Goal: Task Accomplishment & Management: Complete application form

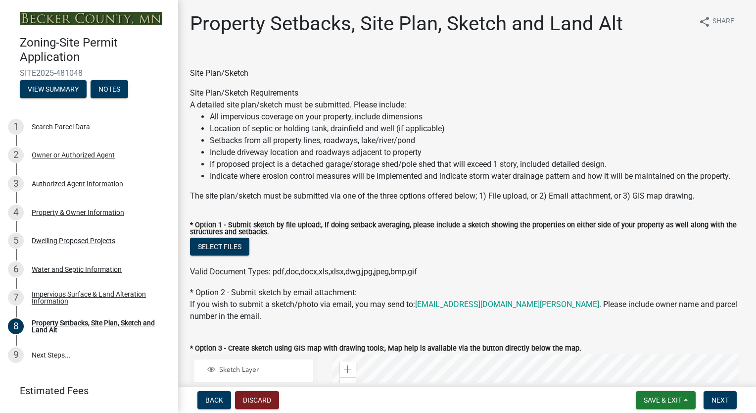
scroll to position [257, 0]
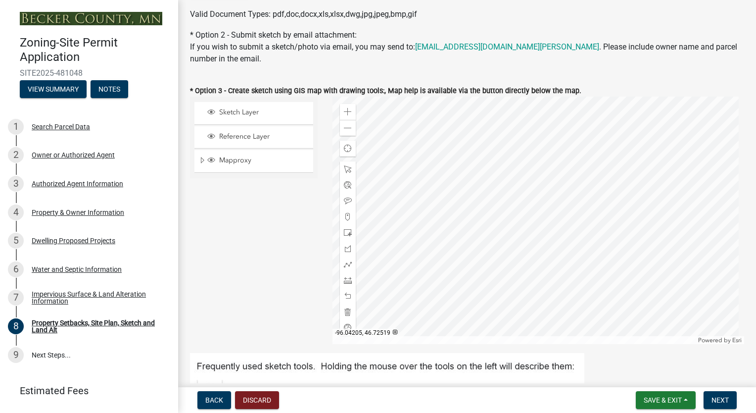
click at [248, 264] on div "Sketch Layer Reference Layer Mapproxy Roads Parcels Lakes Towns Sections Townsh…" at bounding box center [254, 219] width 142 height 247
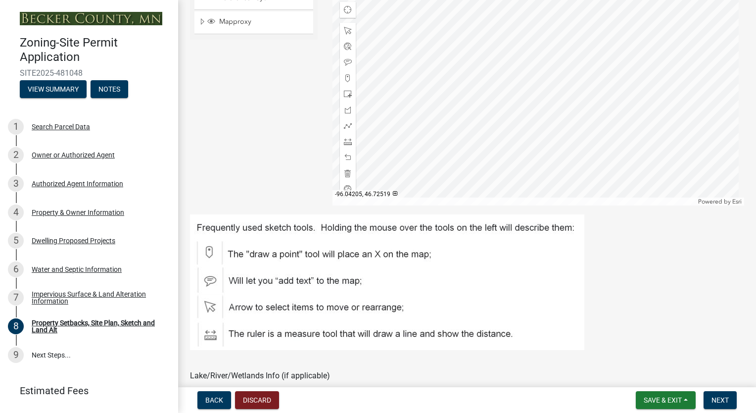
scroll to position [416, 0]
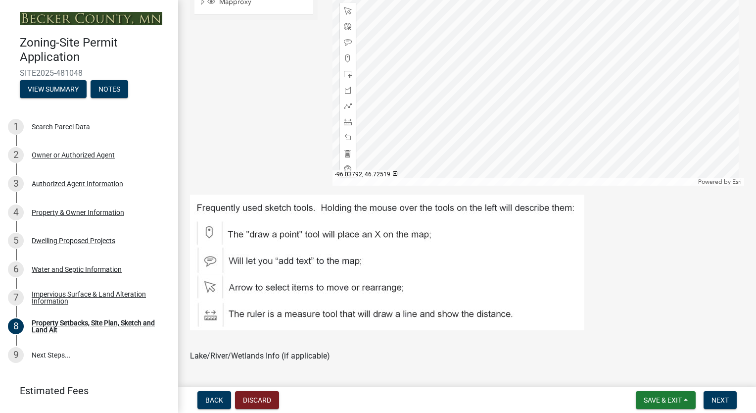
click at [527, 109] on div at bounding box center [538, 61] width 412 height 247
click at [256, 141] on div "Sketch Layer Reference Layer Mapproxy Roads Parcels Lakes Towns Sections Townsh…" at bounding box center [254, 61] width 142 height 247
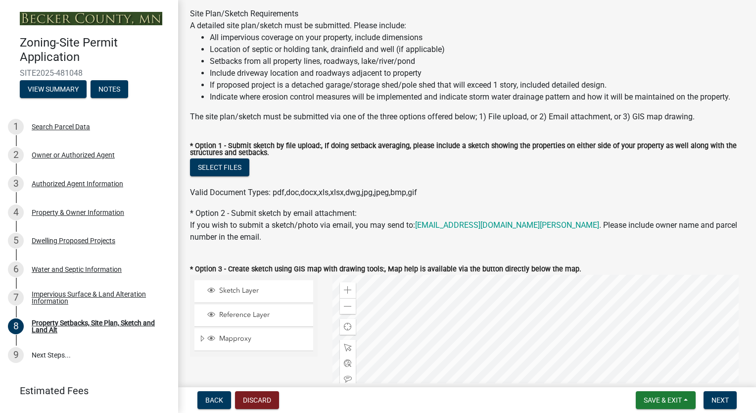
scroll to position [59, 0]
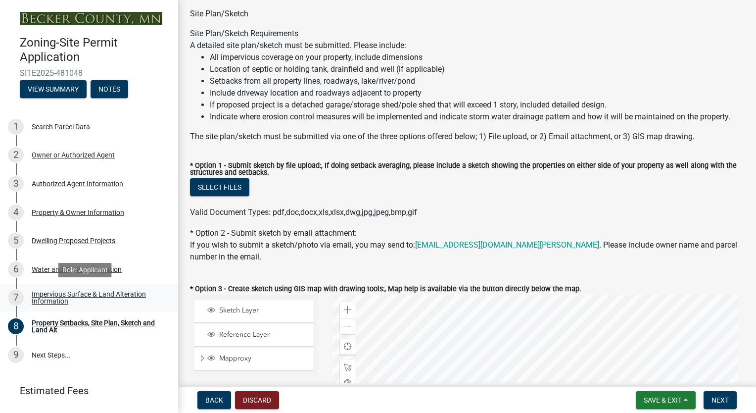
click at [47, 294] on div "Impervious Surface & Land Alteration Information" at bounding box center [97, 297] width 131 height 14
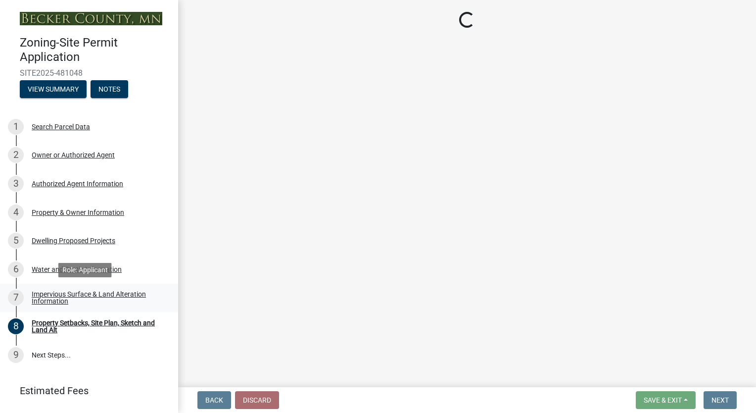
scroll to position [0, 0]
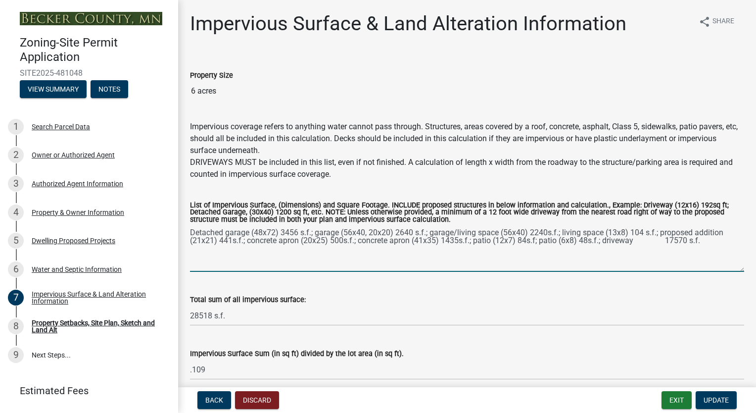
click at [641, 239] on textarea "Detached garage (48x72) 3456 s.f.; garage (56x40, 20x20) 2640 s.f.; garage/livi…" at bounding box center [467, 248] width 554 height 47
type textarea "Detached garage (48x72) 3456 s.f.; garage (56x40, 20x20) 2640 s.f.; garage/livi…"
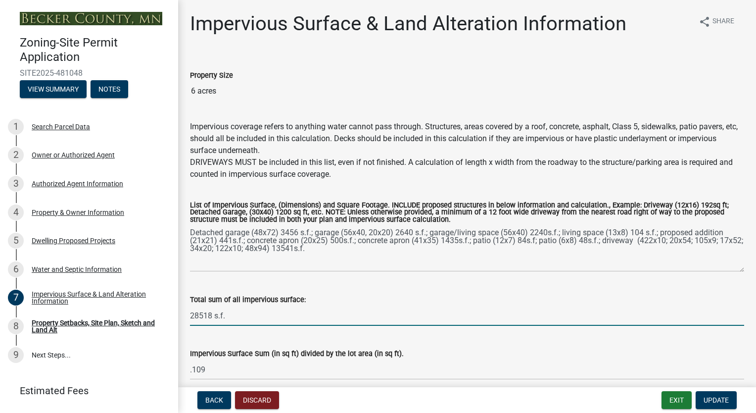
click at [212, 316] on input "28518 s.f." at bounding box center [467, 315] width 554 height 20
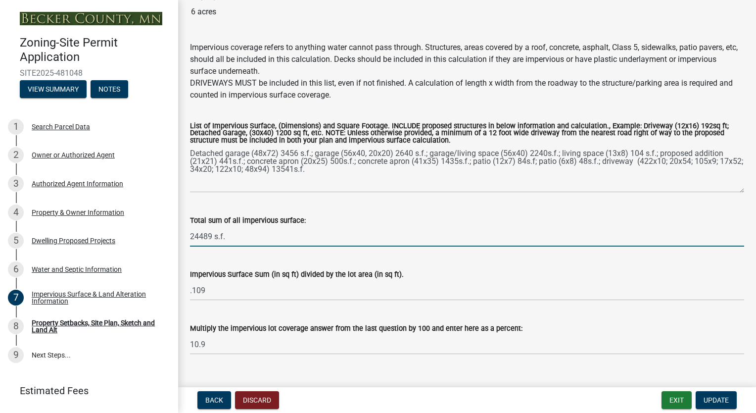
scroll to position [96, 0]
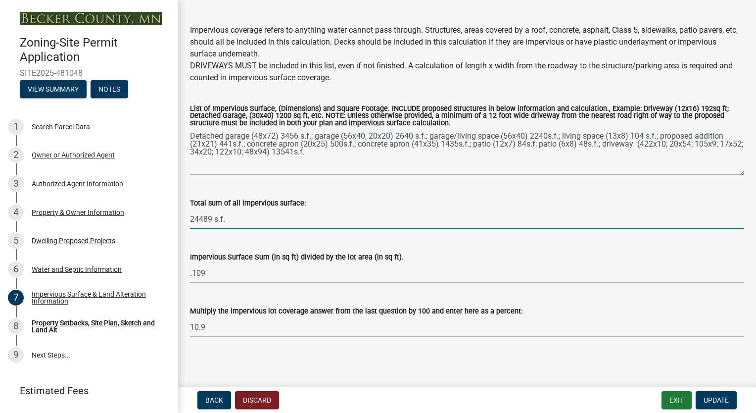
type input "24489 s.f."
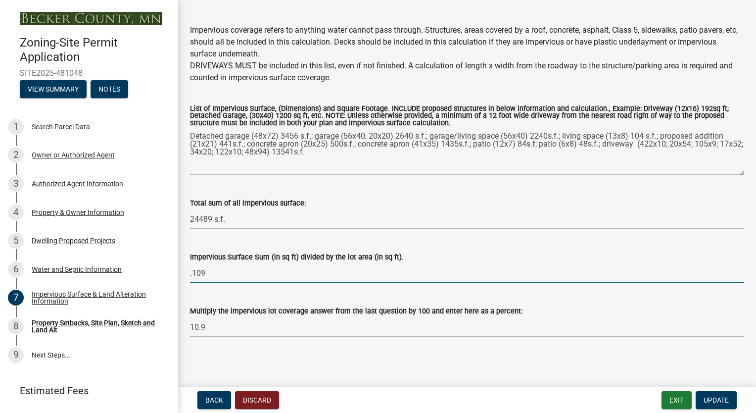
click at [210, 272] on input ".109" at bounding box center [467, 273] width 554 height 20
type input "."
type input ".093"
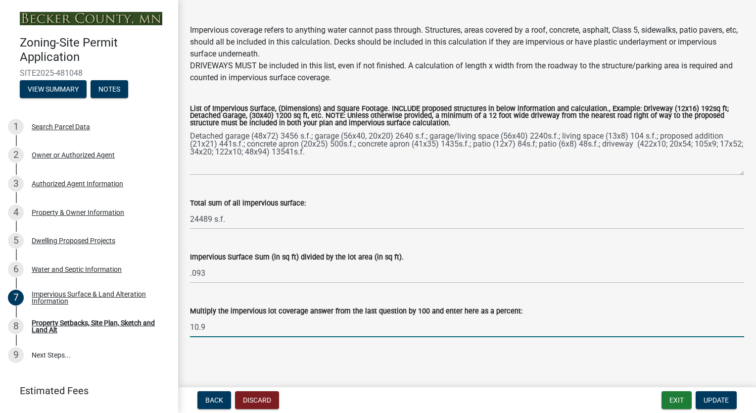
click at [210, 331] on input "10.9" at bounding box center [467, 327] width 554 height 20
type input "1"
type input "9.3%"
click at [726, 402] on span "Update" at bounding box center [715, 400] width 25 height 8
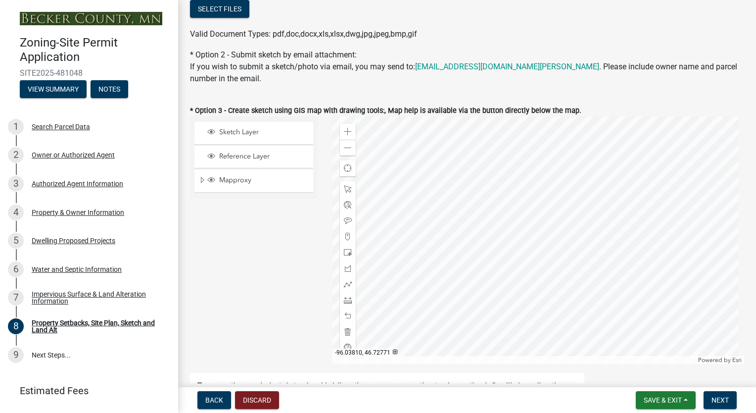
scroll to position [257, 0]
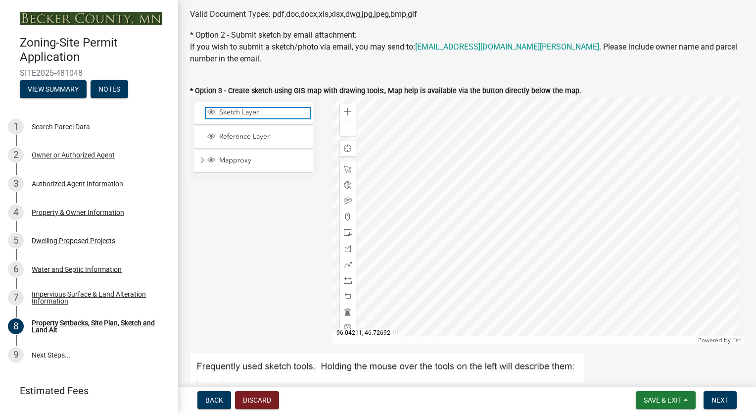
click at [246, 112] on span "Sketch Layer" at bounding box center [263, 112] width 93 height 9
click at [529, 207] on div at bounding box center [538, 219] width 412 height 247
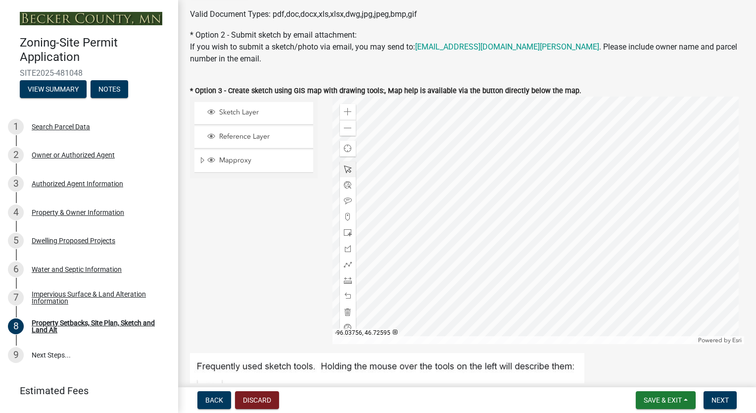
click at [544, 215] on div at bounding box center [538, 219] width 412 height 247
click at [345, 281] on span at bounding box center [348, 280] width 8 height 8
click at [541, 200] on div at bounding box center [538, 219] width 412 height 247
click at [532, 210] on div at bounding box center [538, 219] width 412 height 247
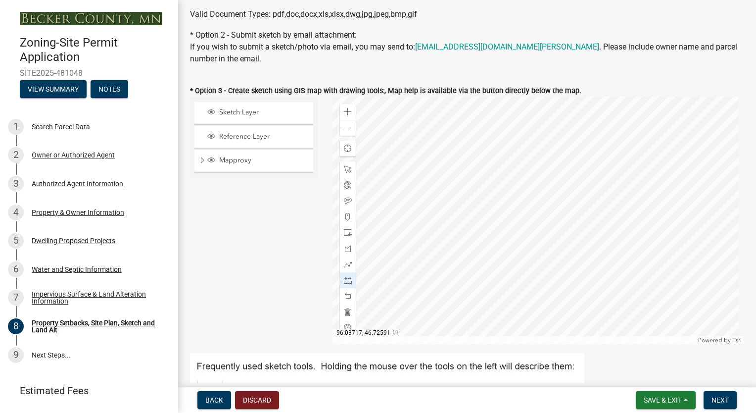
click at [532, 210] on div at bounding box center [538, 219] width 412 height 247
click at [344, 310] on span at bounding box center [348, 312] width 8 height 8
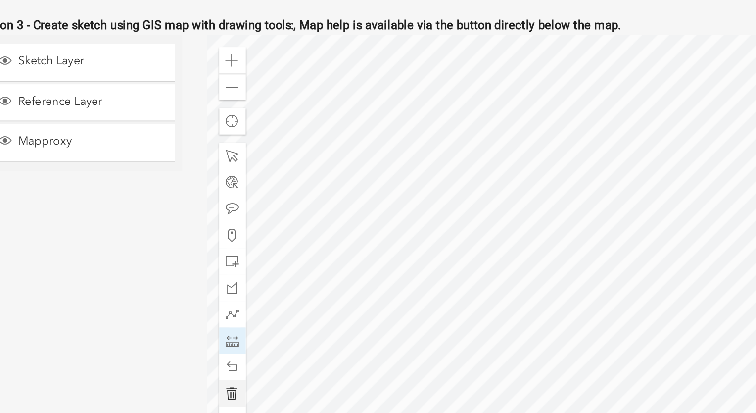
click at [538, 197] on div at bounding box center [538, 219] width 412 height 247
click at [539, 197] on div at bounding box center [538, 219] width 412 height 247
click at [538, 198] on div at bounding box center [538, 219] width 412 height 247
click at [538, 197] on div at bounding box center [538, 219] width 412 height 247
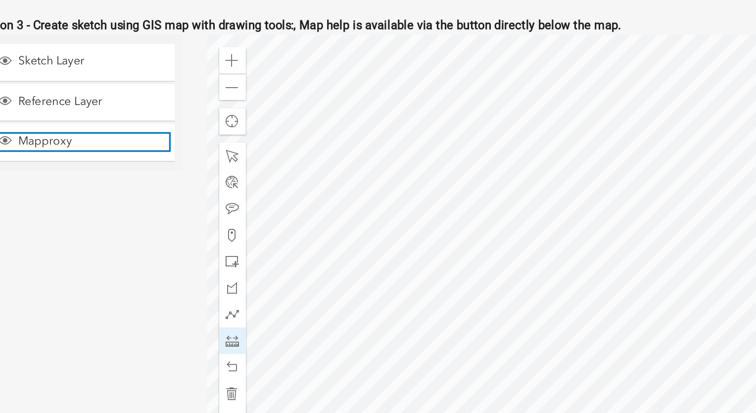
click at [266, 158] on span "Mapproxy" at bounding box center [263, 160] width 93 height 9
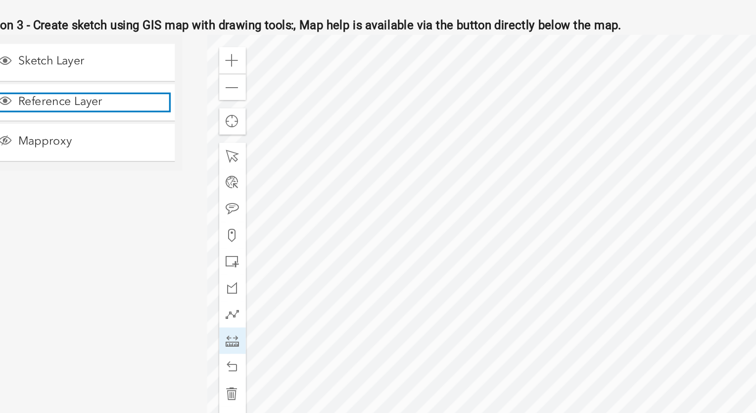
click at [264, 135] on span "Reference Layer" at bounding box center [263, 136] width 93 height 9
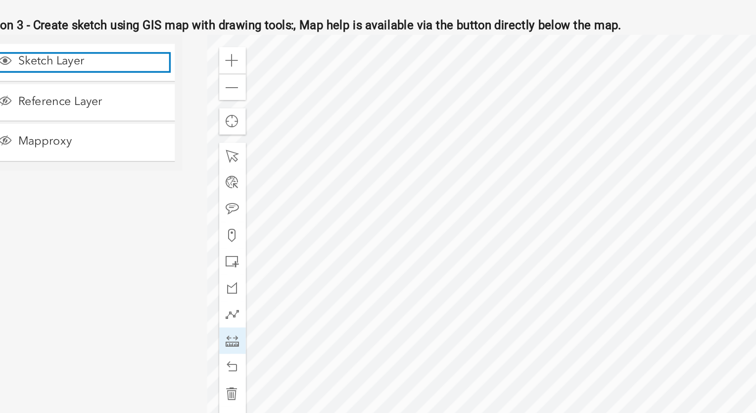
click at [268, 112] on span "Sketch Layer" at bounding box center [263, 112] width 93 height 9
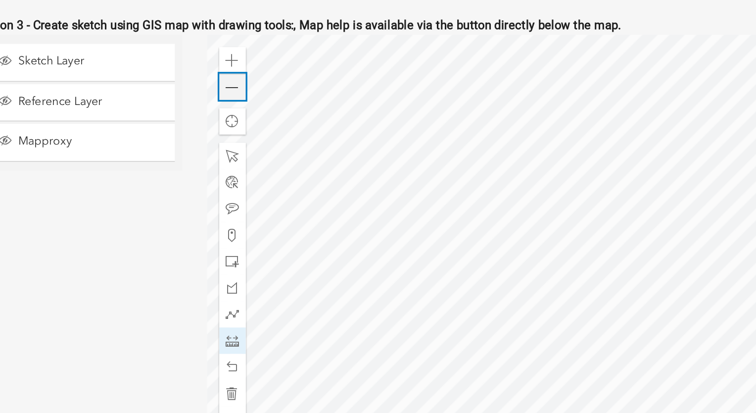
click at [347, 129] on span at bounding box center [348, 128] width 8 height 8
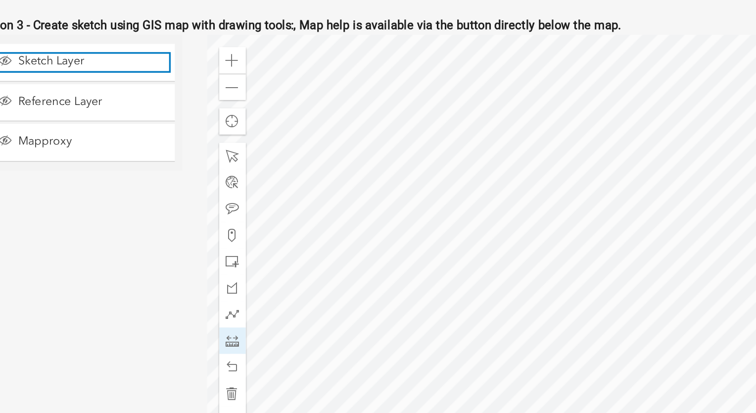
click at [290, 116] on span "Sketch Layer" at bounding box center [263, 112] width 93 height 9
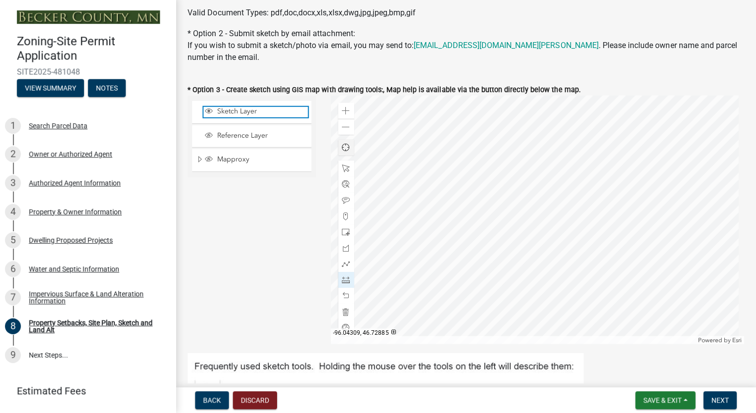
scroll to position [0, 0]
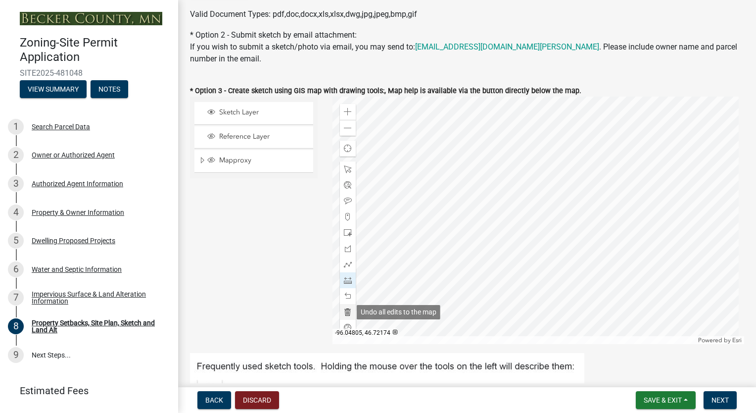
click at [344, 316] on span at bounding box center [348, 312] width 8 height 8
click at [345, 279] on span at bounding box center [348, 280] width 8 height 8
click at [346, 281] on span at bounding box center [348, 280] width 8 height 8
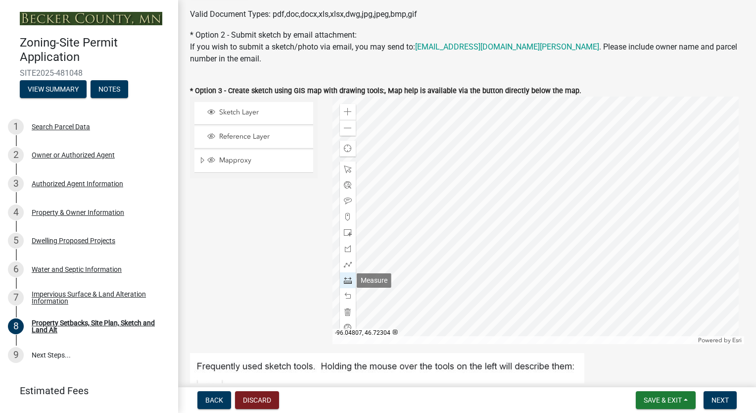
click at [346, 281] on span at bounding box center [348, 280] width 8 height 8
click at [347, 312] on span at bounding box center [348, 312] width 8 height 8
click at [349, 294] on span at bounding box center [348, 296] width 8 height 8
click at [346, 281] on span at bounding box center [348, 280] width 8 height 8
click at [266, 262] on div "Sketch Layer Reference Layer Mapproxy Roads Parcels Lakes Towns Sections Townsh…" at bounding box center [254, 219] width 142 height 247
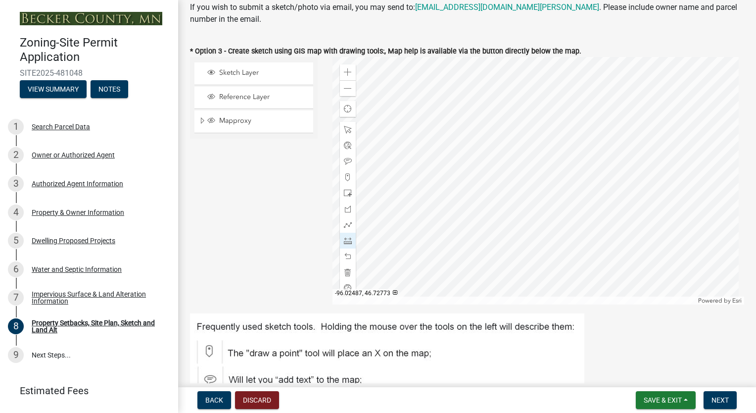
scroll to position [277, 0]
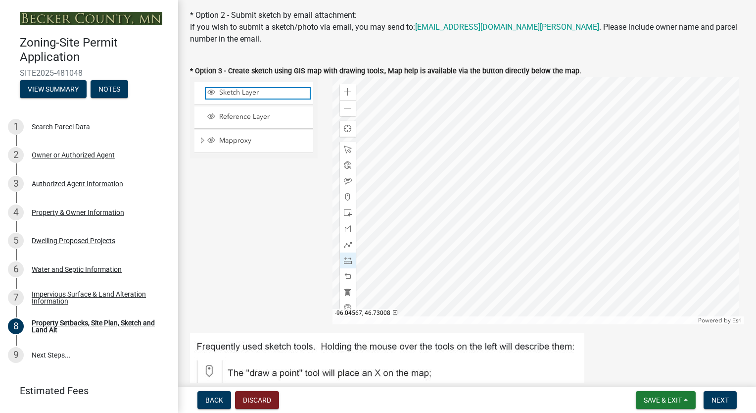
click at [271, 92] on span "Sketch Layer" at bounding box center [263, 92] width 93 height 9
click at [265, 124] on div "Reference Layer" at bounding box center [253, 117] width 119 height 22
click at [246, 117] on span "Reference Layer" at bounding box center [263, 116] width 93 height 9
click at [257, 94] on span "Sketch Layer" at bounding box center [263, 92] width 93 height 9
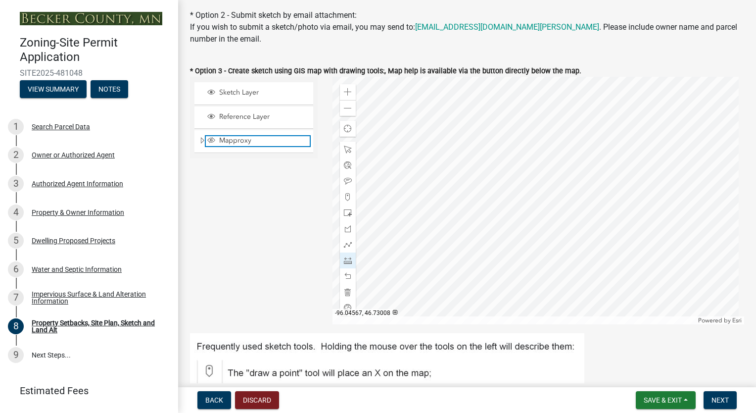
click at [239, 140] on span "Mapproxy" at bounding box center [263, 140] width 93 height 9
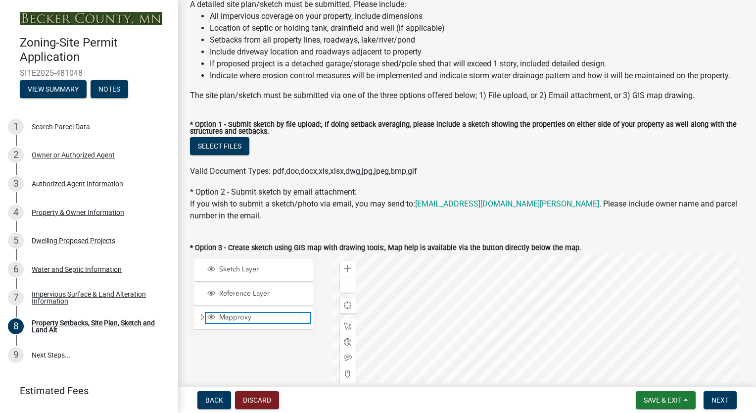
scroll to position [81, 0]
